Goal: Task Accomplishment & Management: Manage account settings

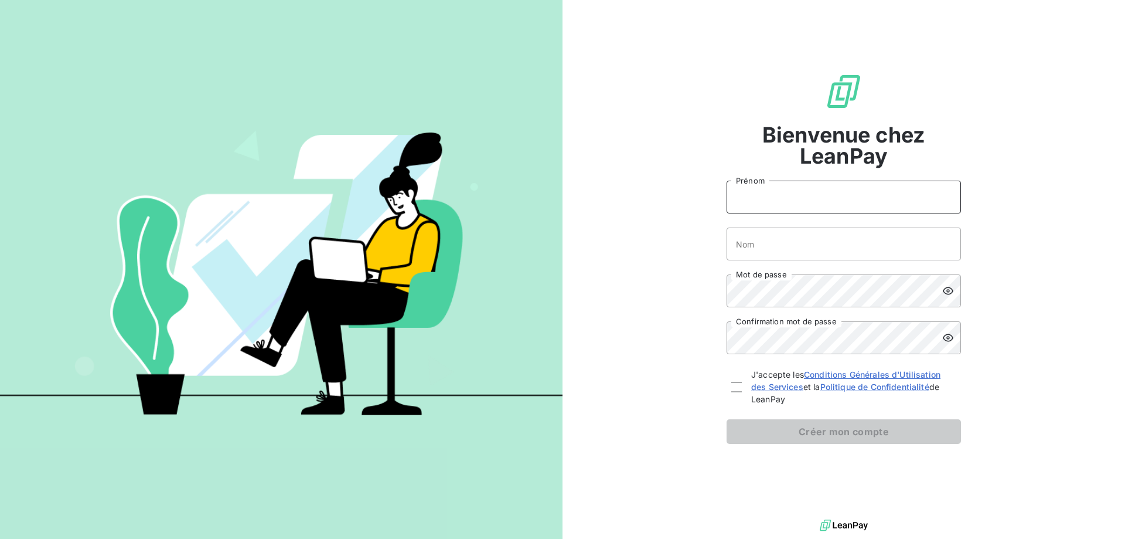
click at [788, 196] on input "Prénom" at bounding box center [844, 196] width 234 height 33
type input "CORALIE"
click at [779, 248] on input "Nom" at bounding box center [844, 243] width 234 height 33
type input "[EMAIL_ADDRESS][DOMAIN_NAME]"
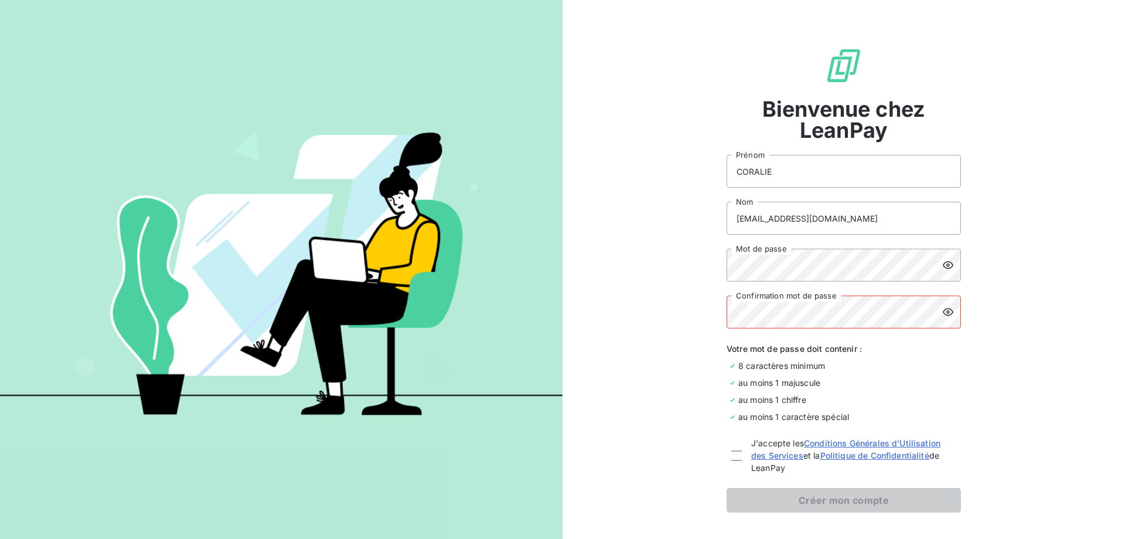
click at [942, 260] on icon at bounding box center [948, 265] width 12 height 12
click at [731, 455] on div at bounding box center [736, 455] width 11 height 11
checkbox input "true"
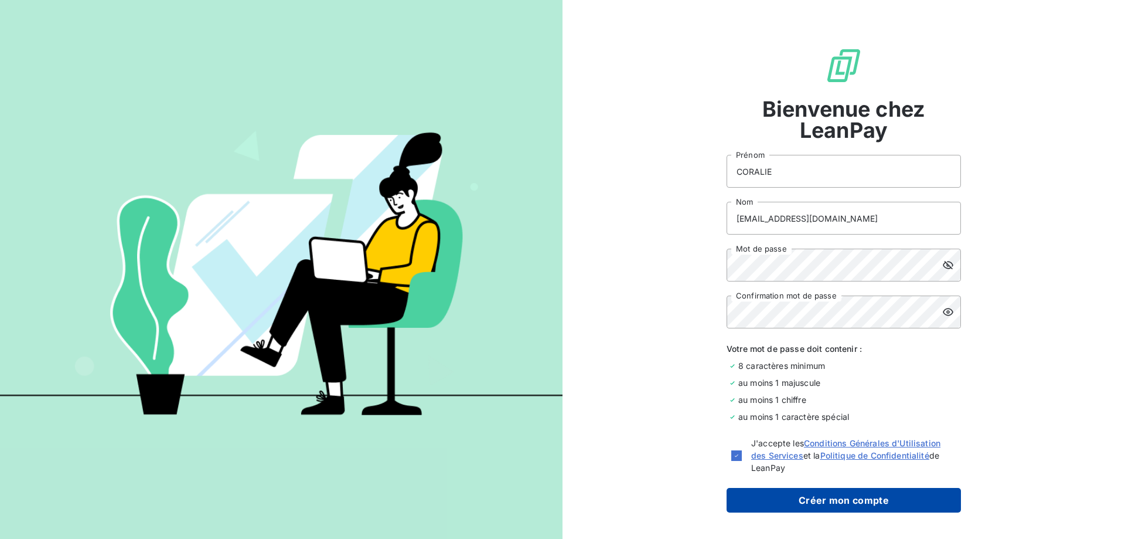
click at [823, 495] on button "Créer mon compte" at bounding box center [844, 500] width 234 height 25
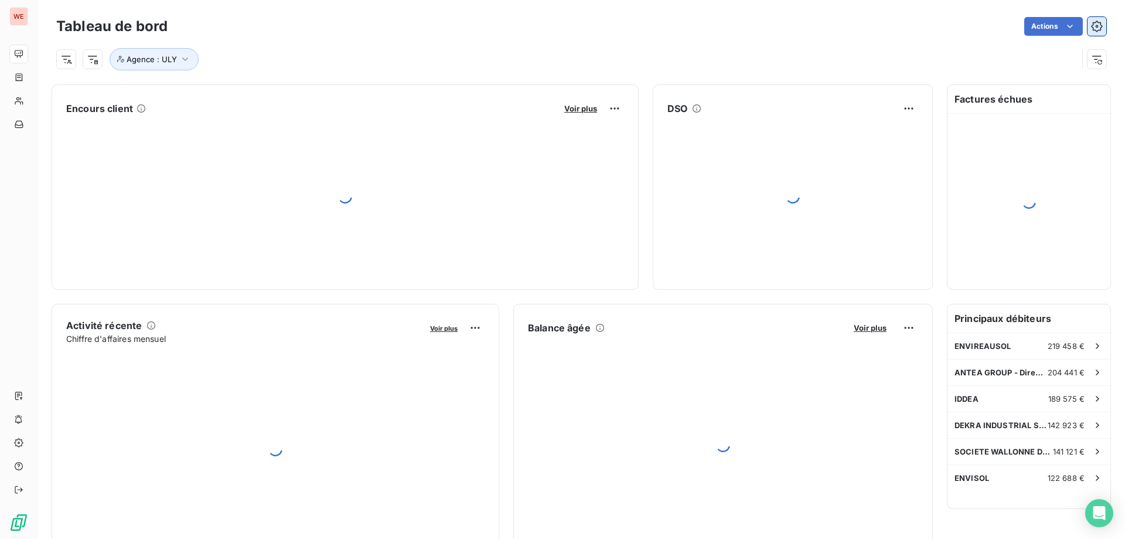
click at [1091, 22] on icon "button" at bounding box center [1097, 27] width 12 height 12
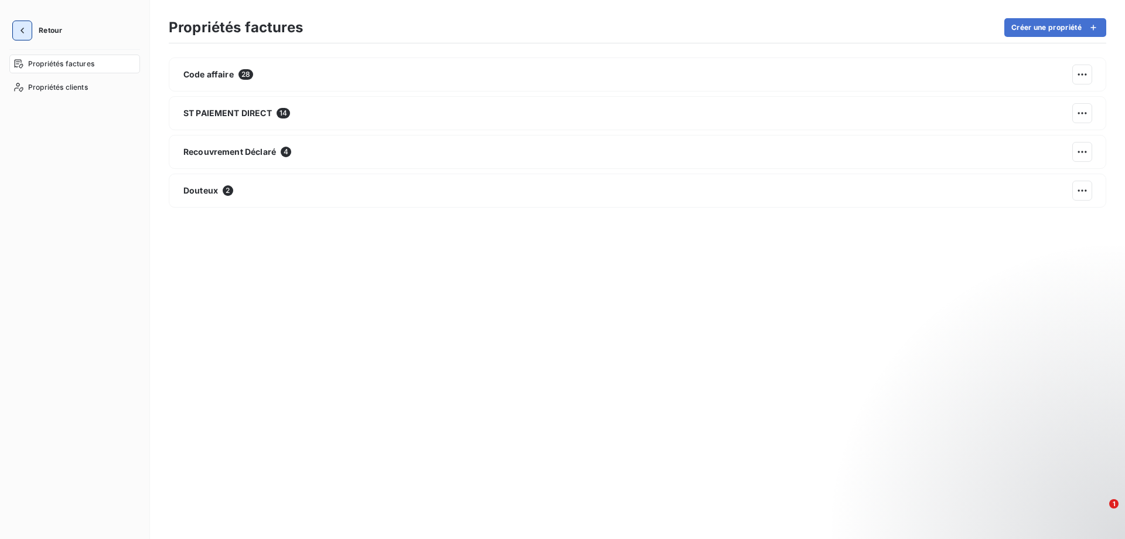
click at [16, 26] on button "button" at bounding box center [22, 30] width 19 height 19
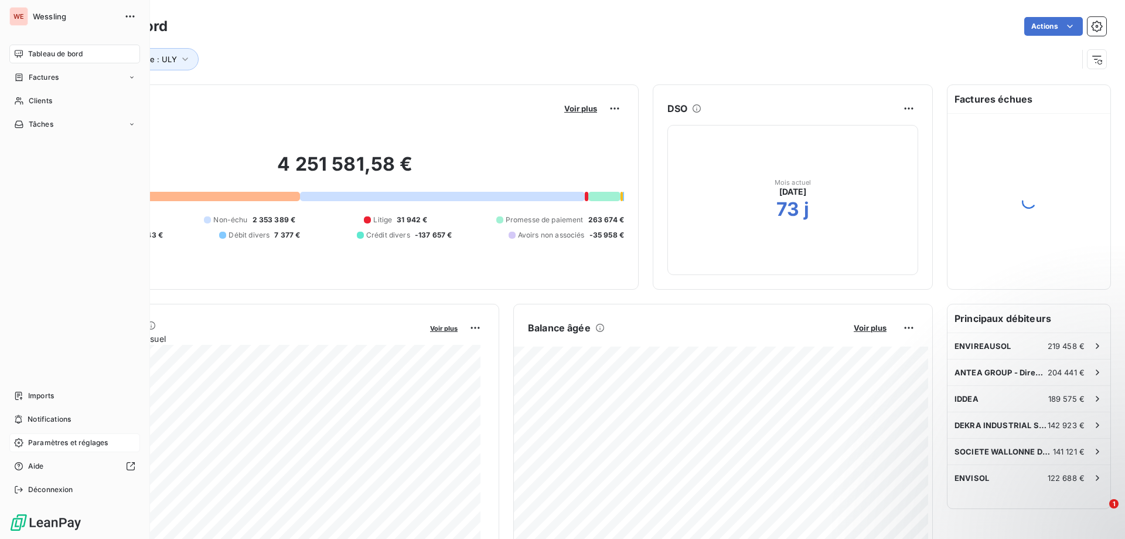
click at [53, 447] on span "Paramètres et réglages" at bounding box center [68, 442] width 80 height 11
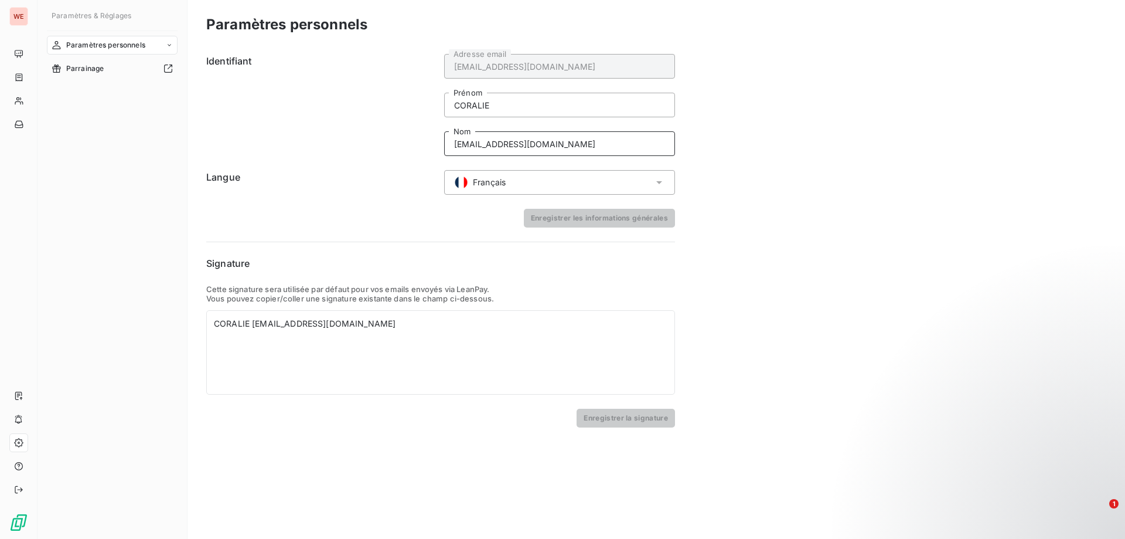
click at [554, 145] on input "[EMAIL_ADDRESS][DOMAIN_NAME]" at bounding box center [559, 143] width 231 height 25
drag, startPoint x: 580, startPoint y: 146, endPoint x: 512, endPoint y: 143, distance: 68.6
click at [512, 143] on input "[EMAIL_ADDRESS][DOMAIN_NAME]" at bounding box center [559, 143] width 231 height 25
type input "[EMAIL_ADDRESS][DOMAIN_NAME]"
click at [595, 221] on button "Enregistrer les informations générales" at bounding box center [599, 218] width 151 height 19
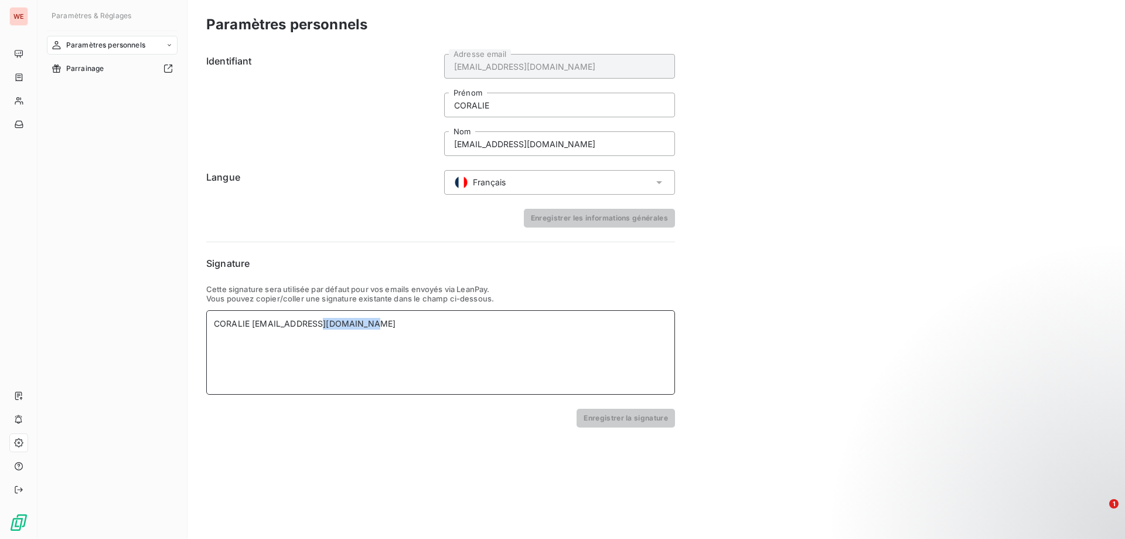
drag, startPoint x: 312, startPoint y: 326, endPoint x: 453, endPoint y: 326, distance: 140.6
click at [453, 326] on div "CORALIE [EMAIL_ADDRESS][DOMAIN_NAME]" at bounding box center [441, 324] width 454 height 12
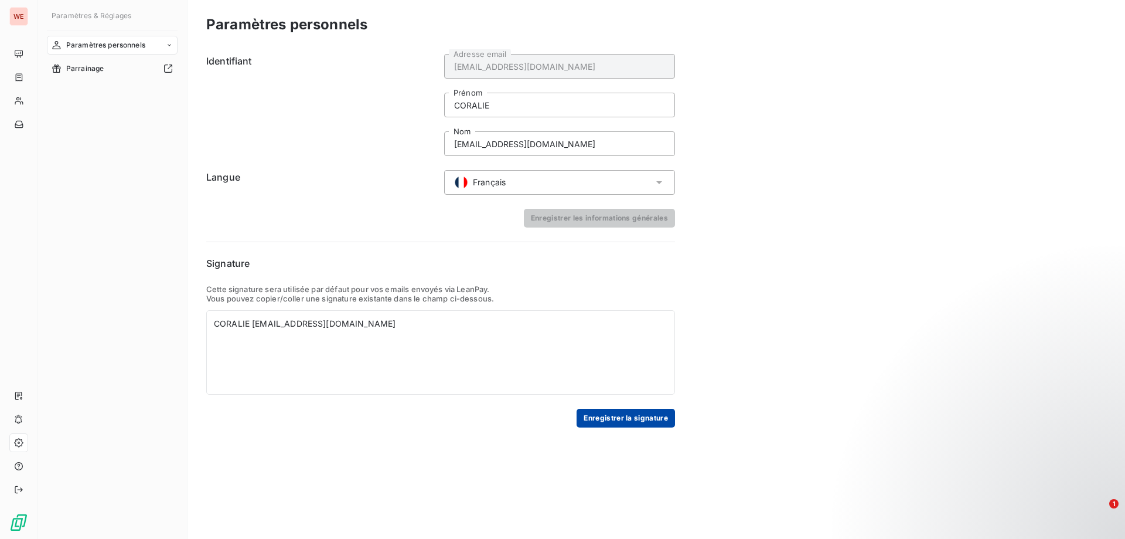
click at [600, 416] on button "Enregistrer la signature" at bounding box center [626, 417] width 98 height 19
click at [788, 186] on div "Paramètres personnels Identifiant [EMAIL_ADDRESS][DOMAIN_NAME] Adresse email [P…" at bounding box center [657, 269] width 938 height 539
click at [867, 295] on div "Paramètres personnels Identifiant [EMAIL_ADDRESS][DOMAIN_NAME] Adresse email [P…" at bounding box center [657, 269] width 938 height 539
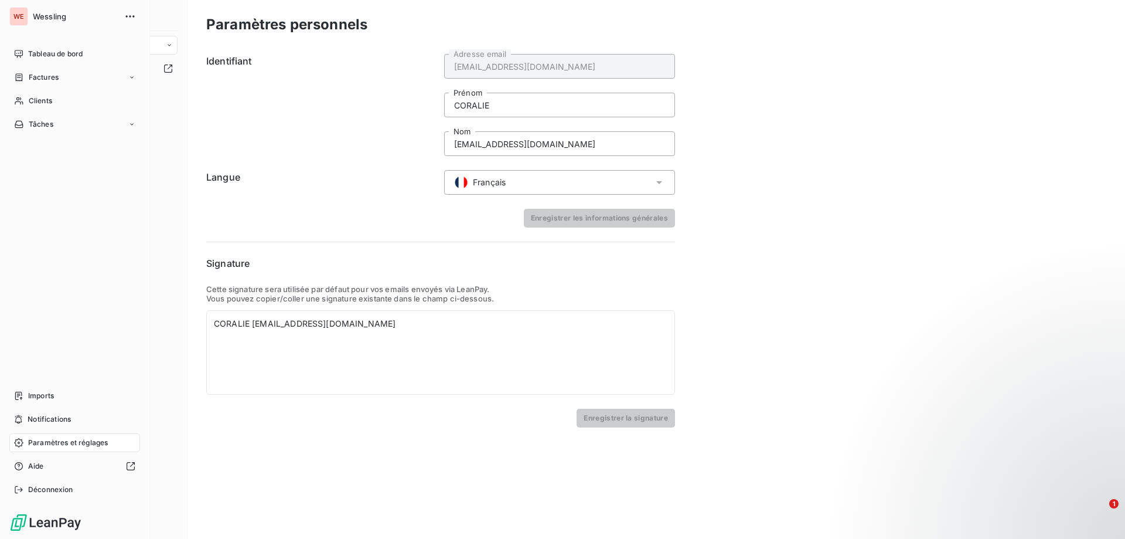
click at [140, 18] on div "WE Wessling Tableau de bord Factures Clients Tâches Imports Notifications Param…" at bounding box center [75, 269] width 150 height 539
click at [134, 18] on icon "button" at bounding box center [130, 17] width 12 height 12
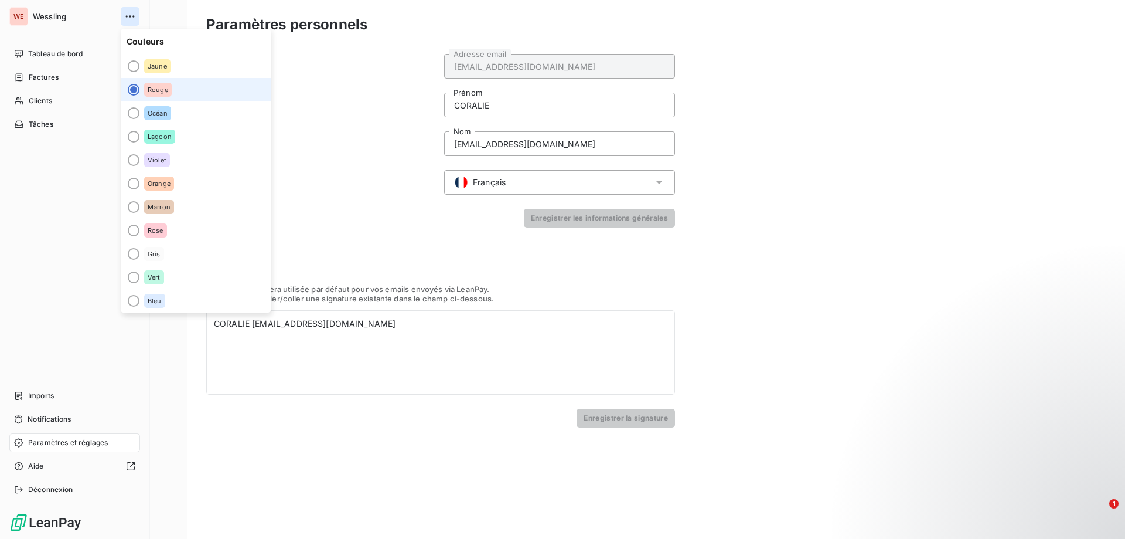
click at [134, 18] on icon "button" at bounding box center [130, 17] width 12 height 12
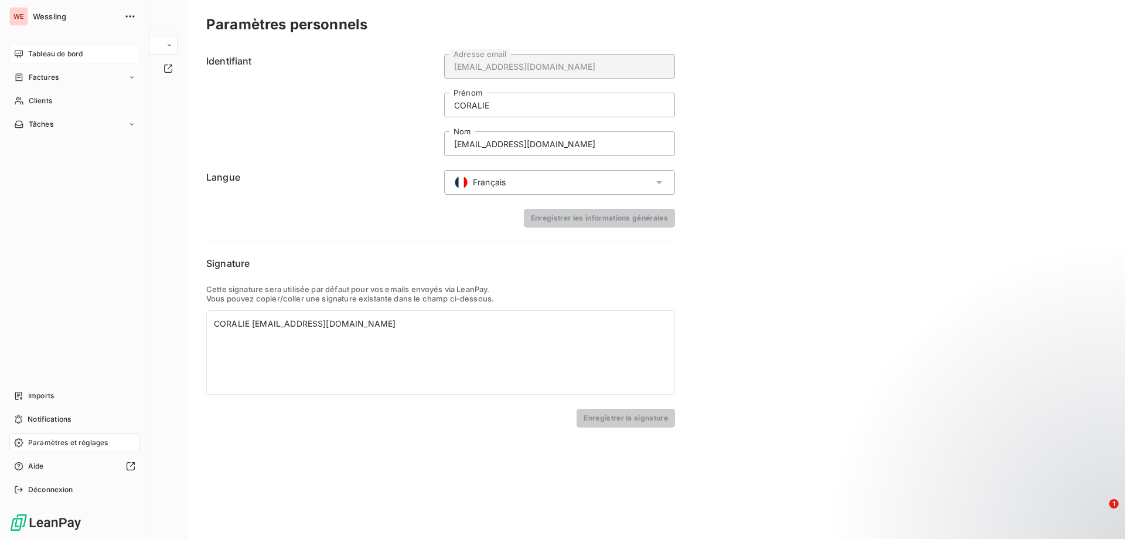
click at [51, 49] on span "Tableau de bord" at bounding box center [55, 54] width 54 height 11
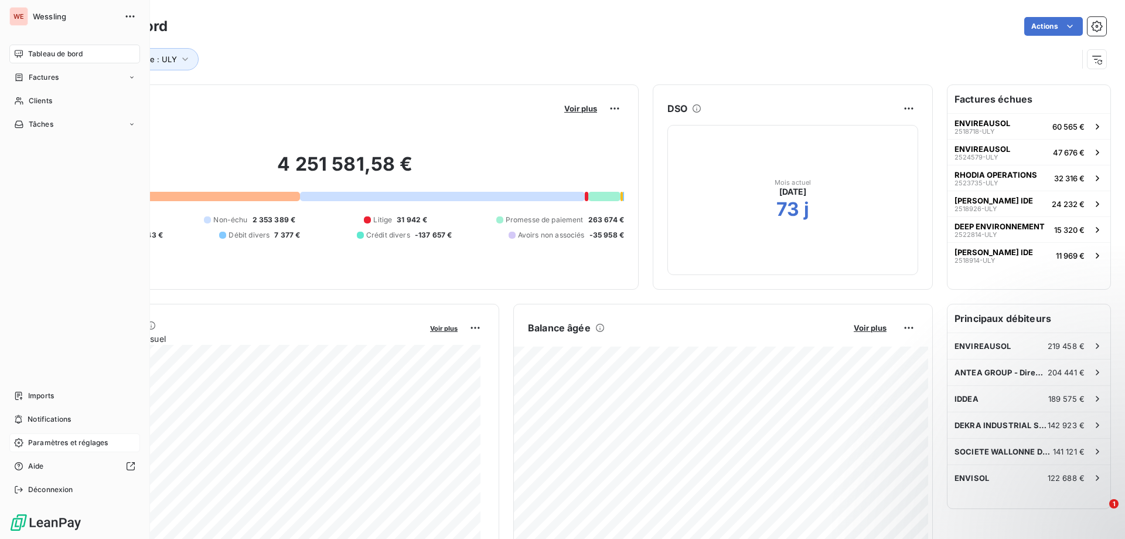
click at [47, 17] on span "Wessling" at bounding box center [75, 16] width 84 height 9
